Goal: Information Seeking & Learning: Compare options

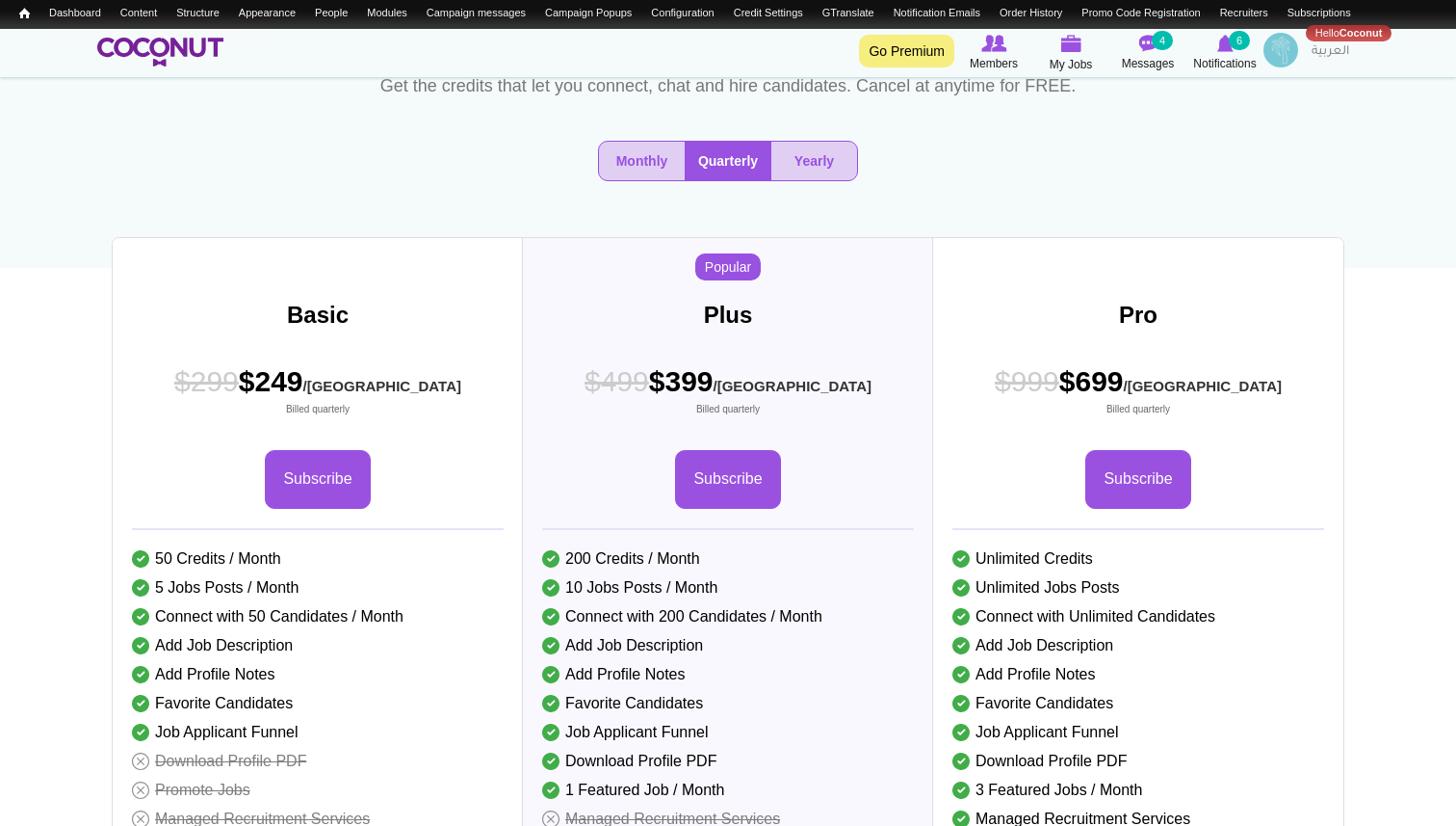
scroll to position [139, 0]
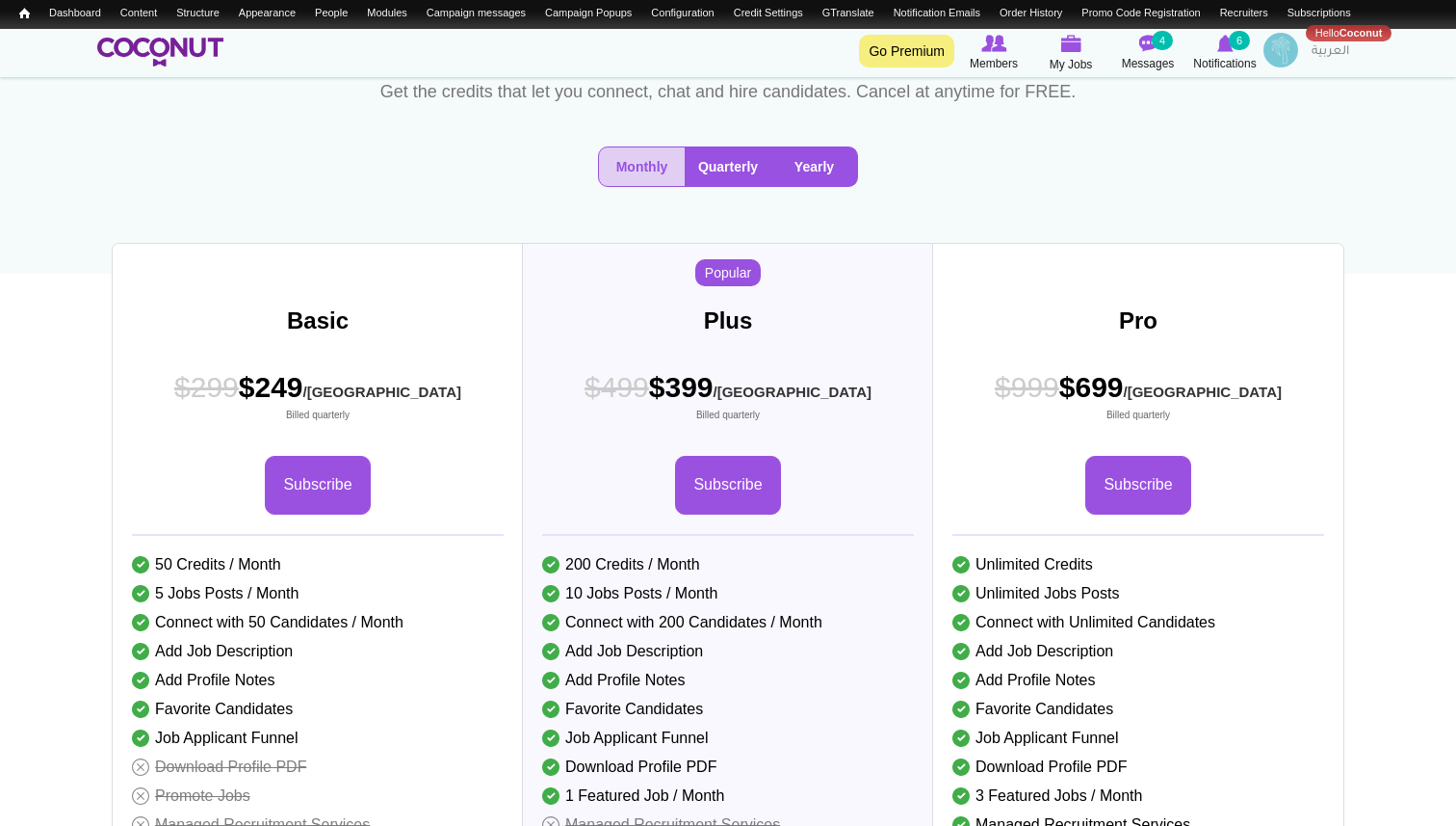
click at [826, 159] on button "Yearly" at bounding box center [814, 166] width 85 height 38
click at [349, 389] on span "$299 $199 /MO Billed yearly" at bounding box center [318, 395] width 287 height 55
copy span "199"
click at [720, 165] on button "Quarterly" at bounding box center [728, 166] width 86 height 38
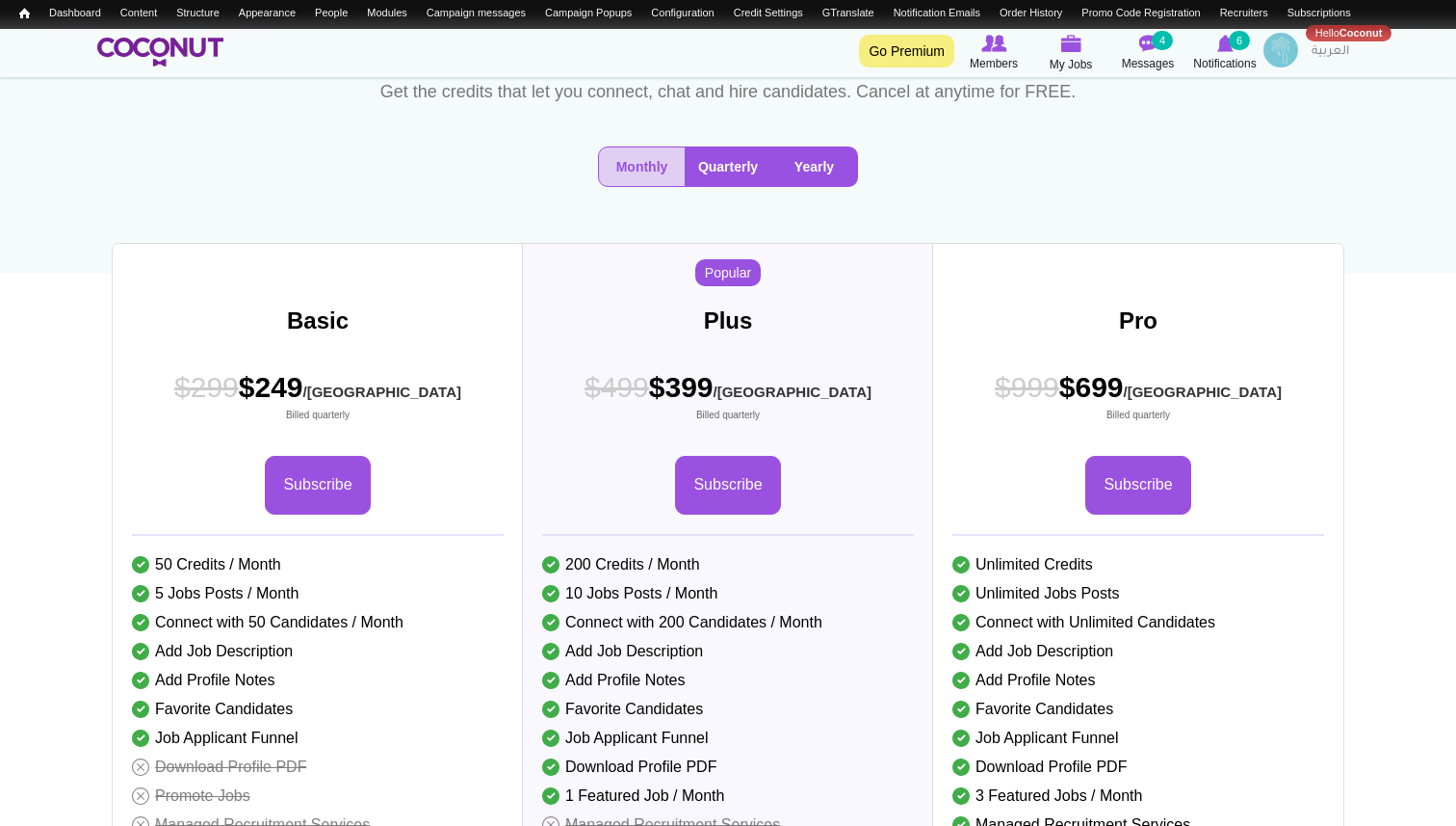
click at [811, 149] on button "Yearly" at bounding box center [814, 166] width 85 height 38
click at [728, 167] on button "Quarterly" at bounding box center [728, 166] width 86 height 38
click at [624, 167] on button "Monthly" at bounding box center [641, 166] width 85 height 38
